Goal: Navigation & Orientation: Find specific page/section

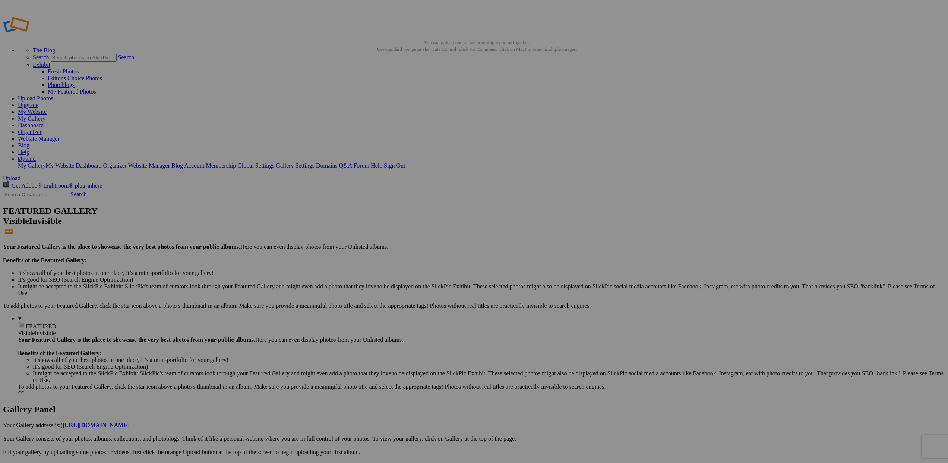
click at [42, 129] on link "Organizer" at bounding box center [30, 132] width 24 height 6
click at [60, 135] on link "Website Manager" at bounding box center [39, 138] width 42 height 6
click at [44, 122] on link "Dashboard" at bounding box center [31, 125] width 26 height 6
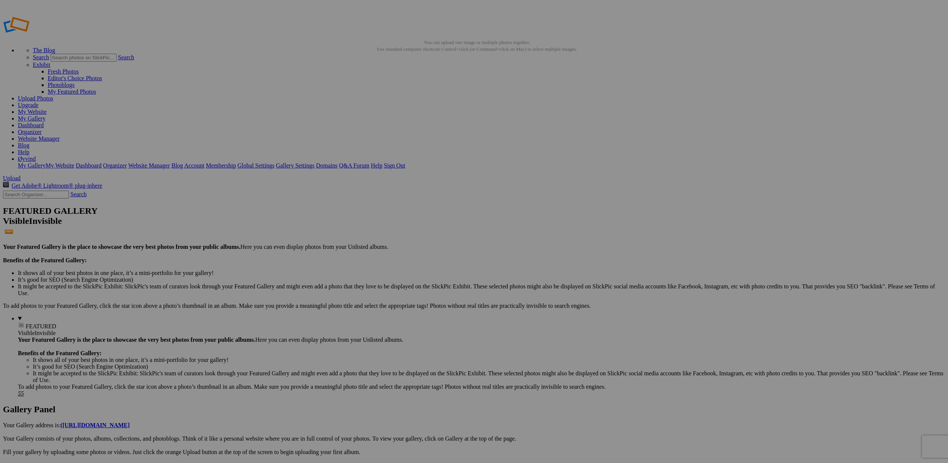
scroll to position [0, 0]
click at [337, 218] on img at bounding box center [340, 206] width 37 height 56
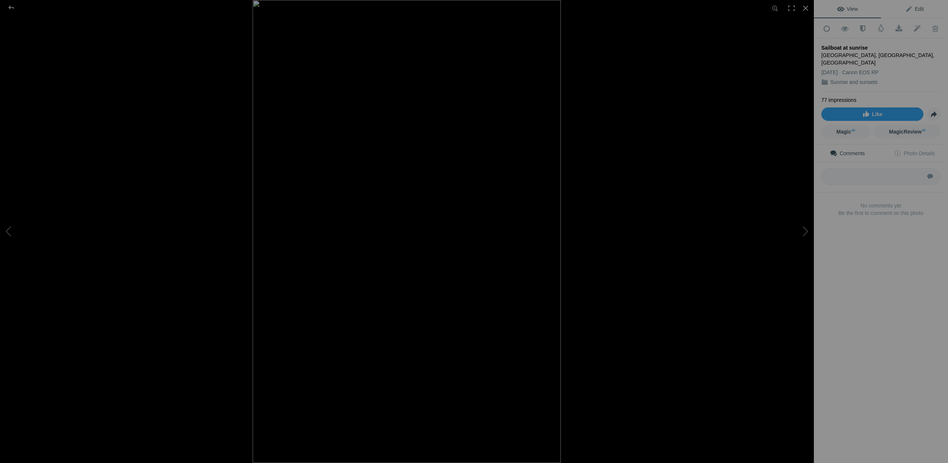
click at [917, 10] on span "Edit" at bounding box center [914, 9] width 19 height 6
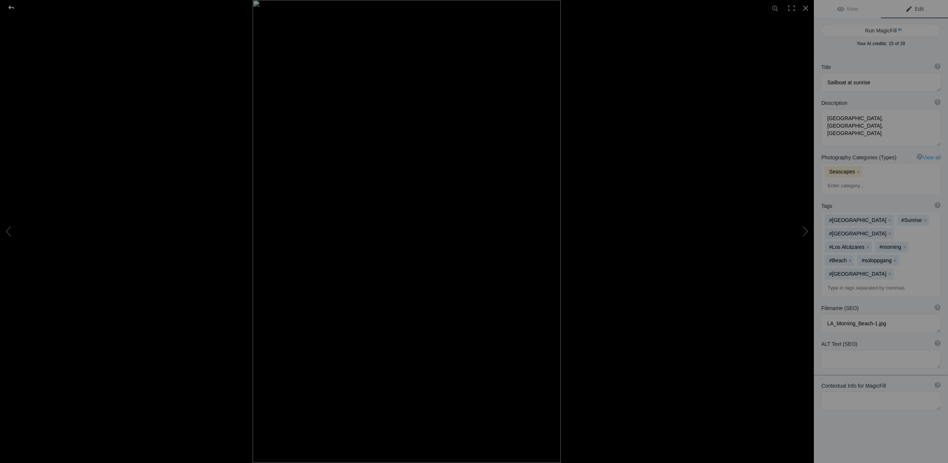
click at [12, 7] on div at bounding box center [11, 7] width 27 height 15
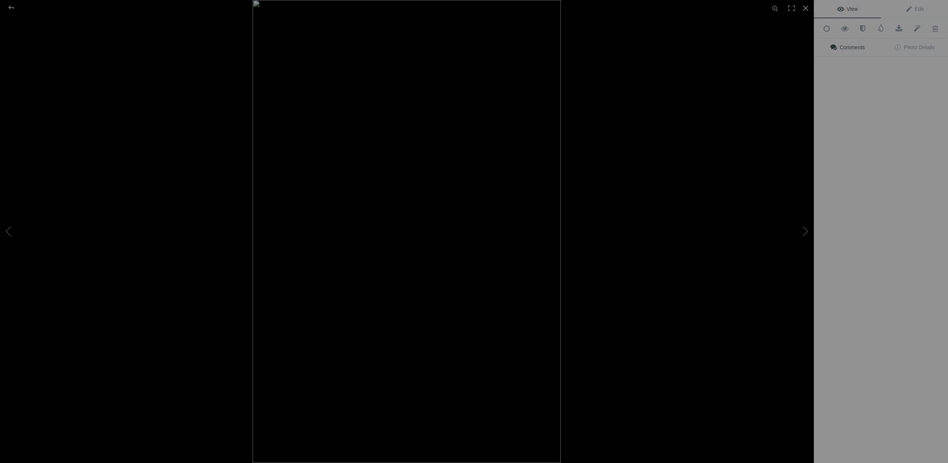
click at [342, 203] on img at bounding box center [407, 231] width 308 height 463
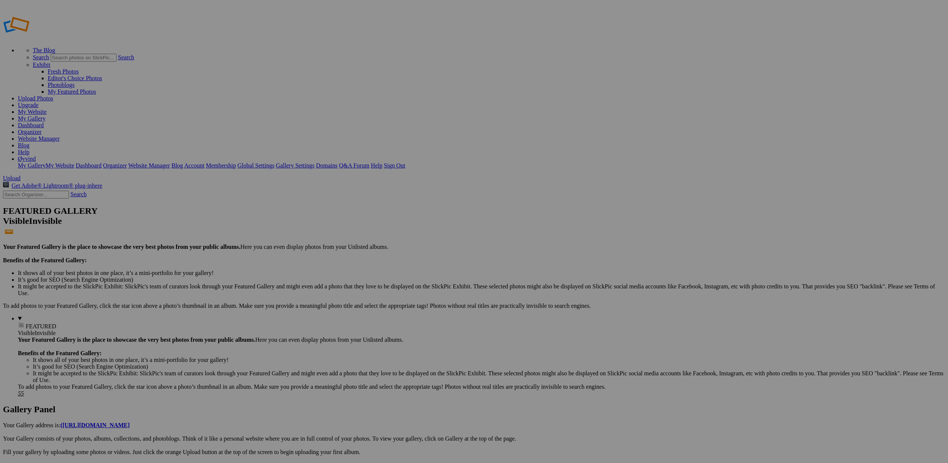
click at [204, 162] on link "Account" at bounding box center [194, 165] width 20 height 6
